Goal: Use online tool/utility: Utilize a website feature to perform a specific function

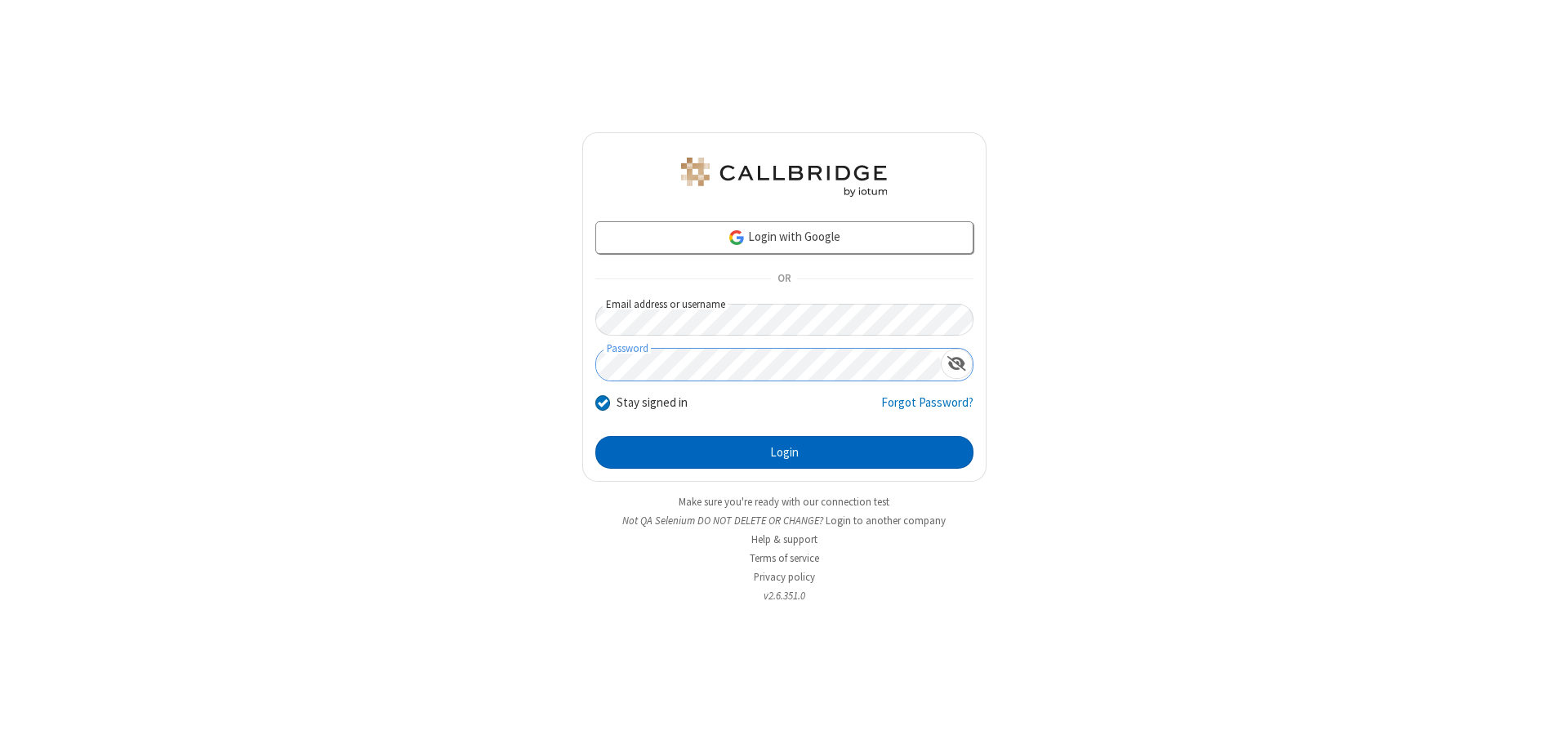
click at [784, 452] on button "Login" at bounding box center [784, 452] width 378 height 33
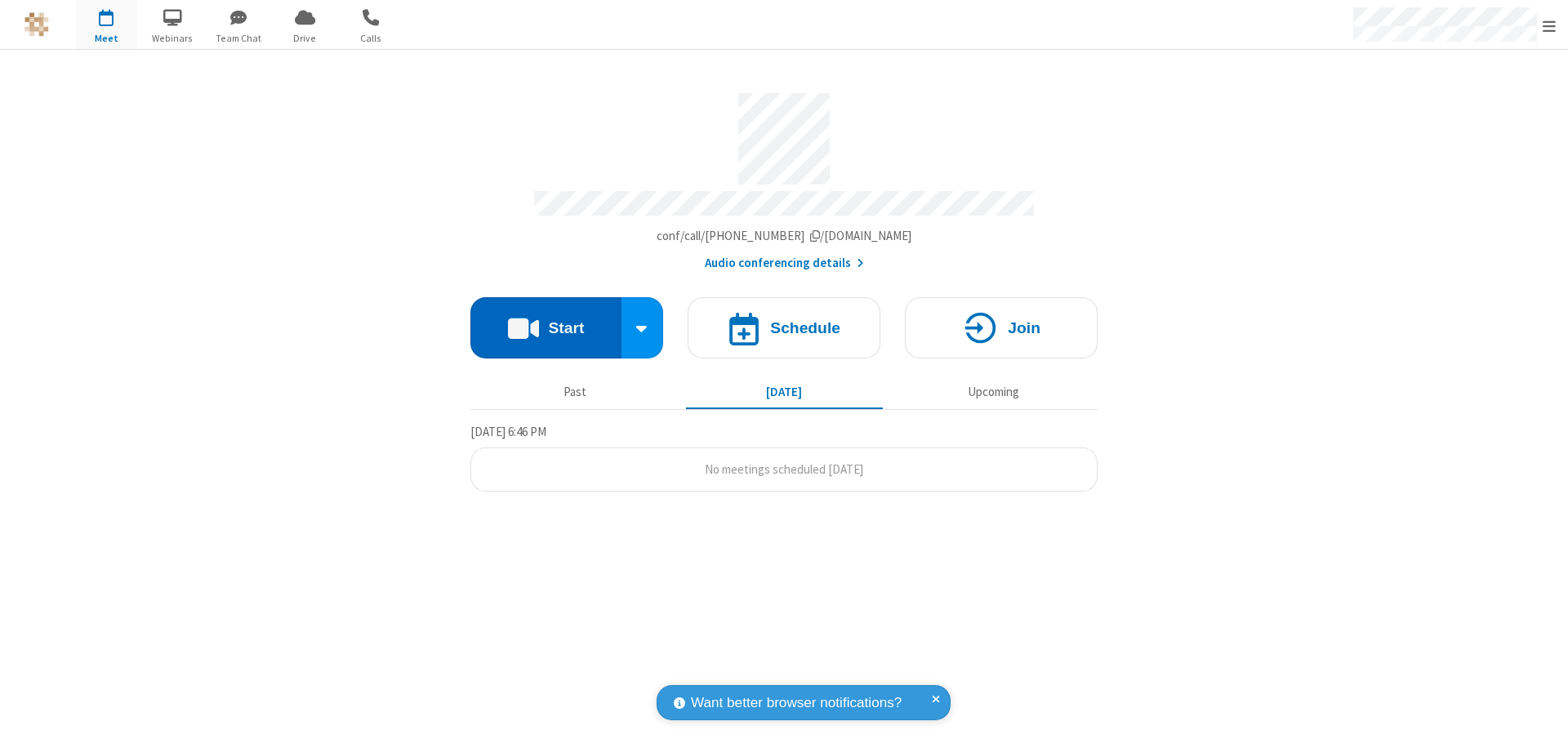
click at [545, 320] on button "Start" at bounding box center [546, 328] width 151 height 62
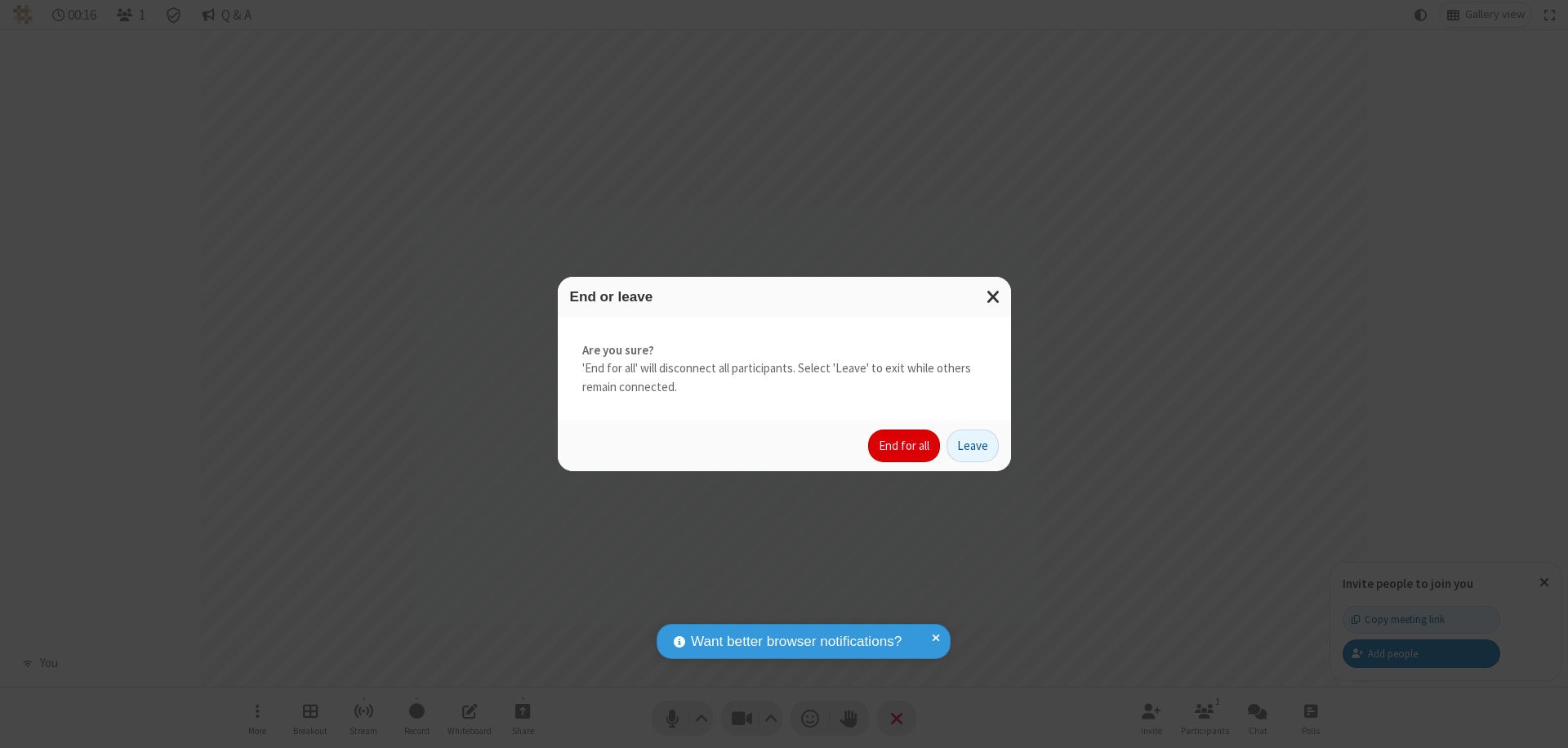
click at [905, 446] on button "End for all" at bounding box center [904, 446] width 71 height 33
